Goal: Navigation & Orientation: Find specific page/section

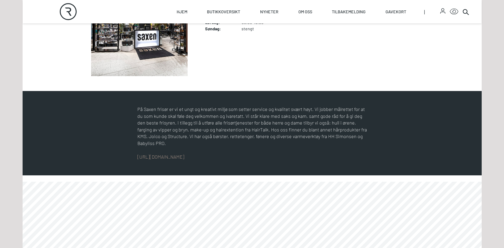
scroll to position [257, 0]
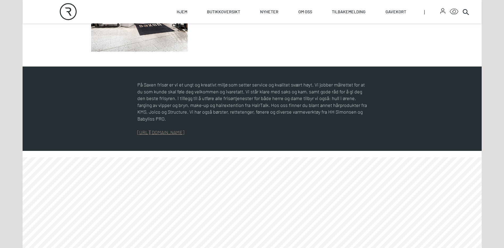
click at [159, 129] on link "[URL][DOMAIN_NAME]" at bounding box center [160, 132] width 47 height 6
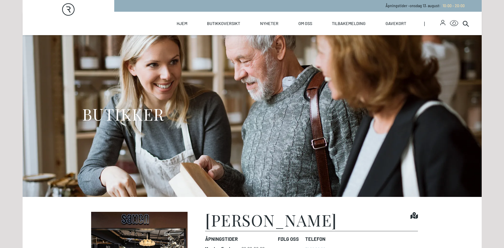
scroll to position [0, 0]
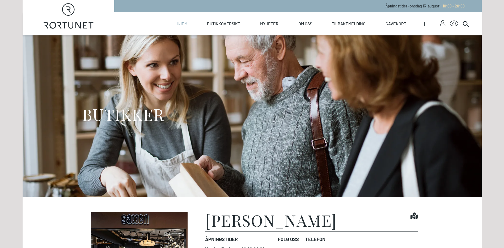
click at [179, 24] on link "Hjem" at bounding box center [182, 23] width 11 height 23
select select "NO"
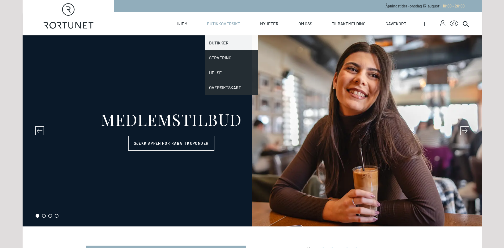
click at [212, 42] on link "Butikker" at bounding box center [231, 42] width 53 height 15
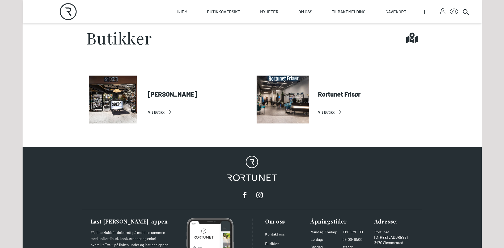
scroll to position [239, 0]
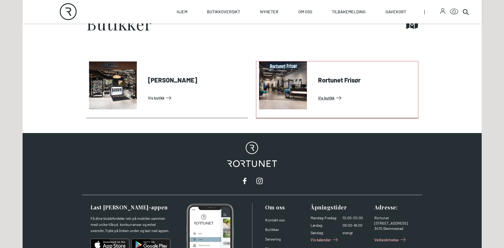
click at [328, 99] on link "Vis butikk" at bounding box center [367, 98] width 98 height 9
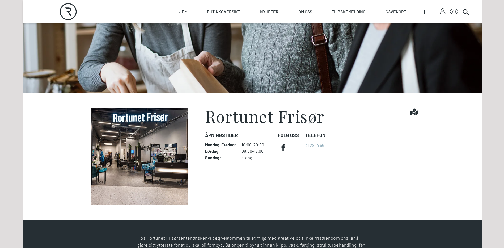
scroll to position [98, 0]
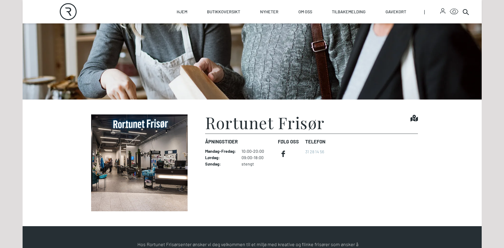
click at [137, 125] on img at bounding box center [139, 162] width 106 height 97
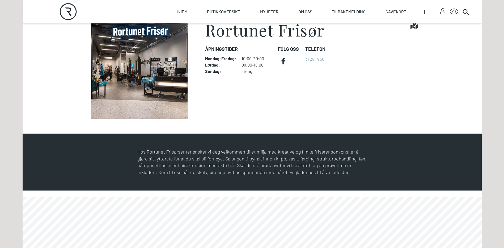
scroll to position [284, 0]
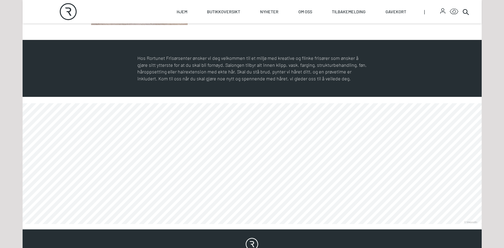
click at [23, 224] on link at bounding box center [23, 224] width 0 height 0
